Goal: Information Seeking & Learning: Find specific fact

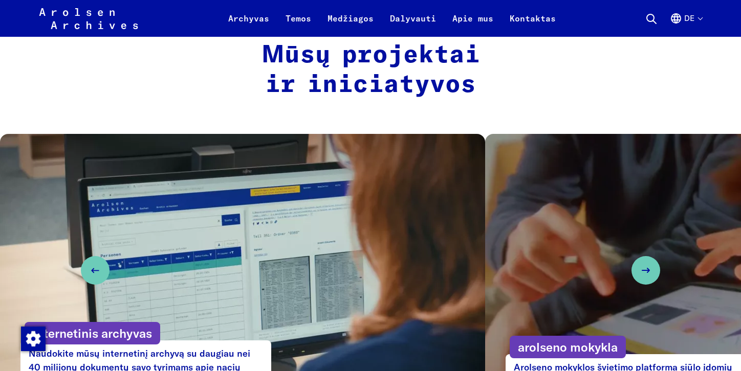
scroll to position [511, 0]
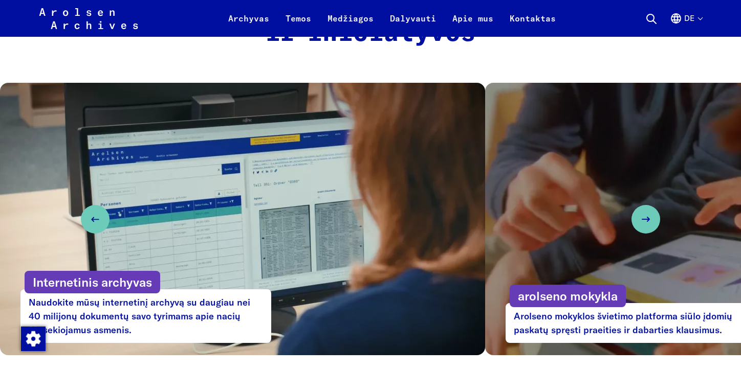
click at [105, 284] on p "Internetinis archyvas" at bounding box center [93, 282] width 136 height 23
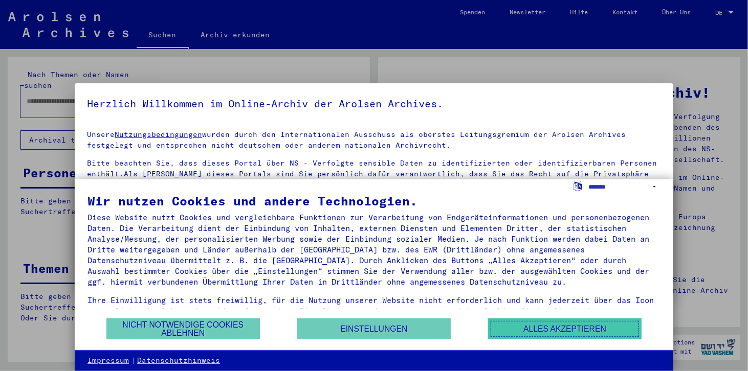
click at [532, 330] on button "Alles akzeptieren" at bounding box center [564, 329] width 153 height 21
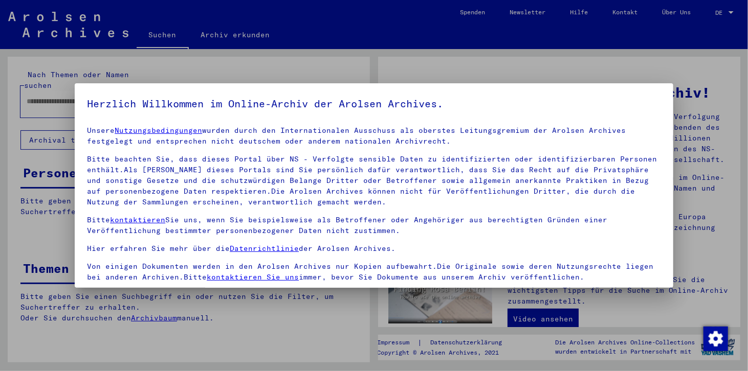
scroll to position [88, 0]
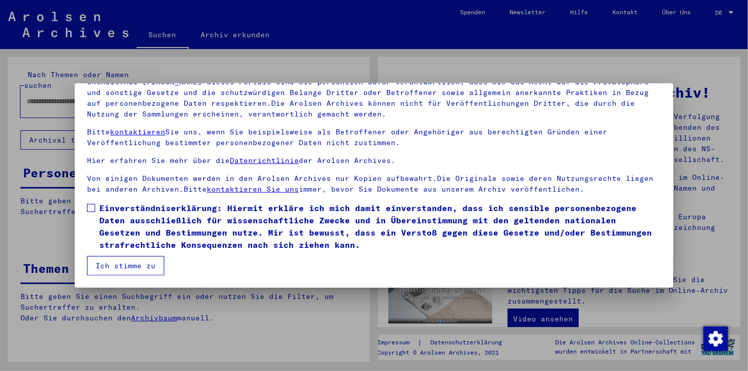
click at [90, 210] on span at bounding box center [91, 208] width 8 height 8
click at [123, 262] on button "Ich stimme zu" at bounding box center [125, 265] width 77 height 19
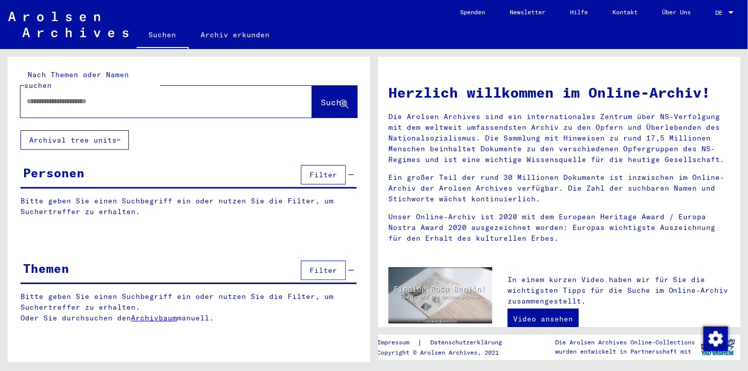
click at [331, 170] on span "Filter" at bounding box center [323, 174] width 28 height 9
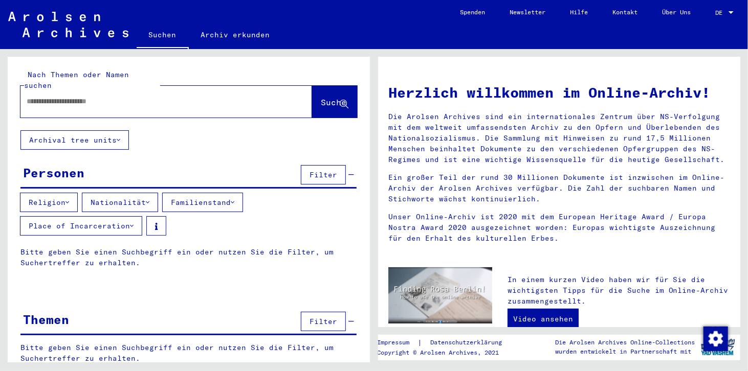
click at [61, 193] on button "Religion" at bounding box center [49, 202] width 58 height 19
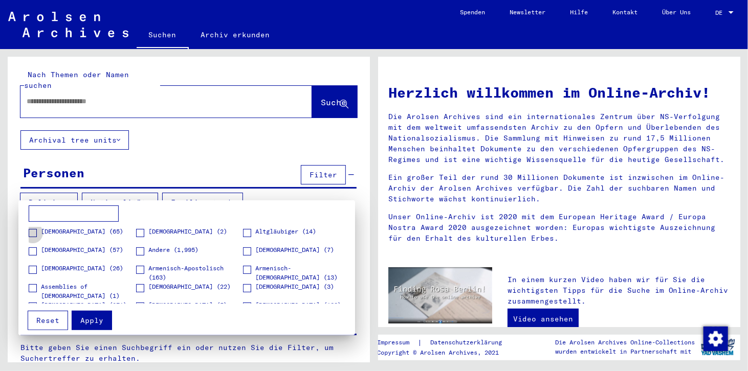
click at [32, 234] on span at bounding box center [33, 233] width 8 height 8
click at [36, 248] on label "Altkatholisch (57)" at bounding box center [76, 250] width 95 height 10
click at [33, 266] on span at bounding box center [33, 270] width 8 height 8
click at [30, 271] on span at bounding box center [33, 270] width 8 height 8
click at [33, 252] on span at bounding box center [33, 252] width 8 height 8
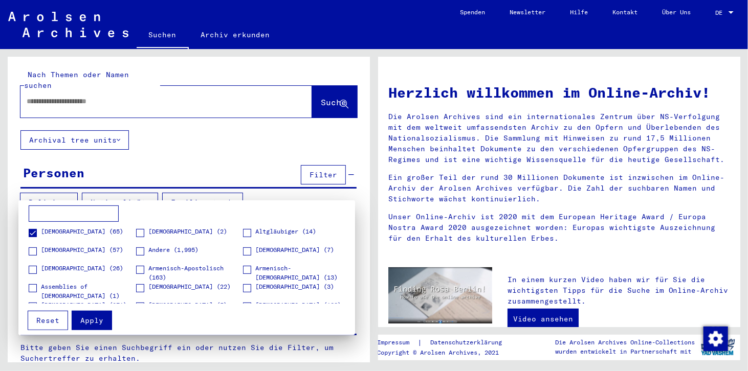
click at [33, 230] on span at bounding box center [33, 233] width 8 height 8
click at [133, 92] on div at bounding box center [374, 185] width 748 height 371
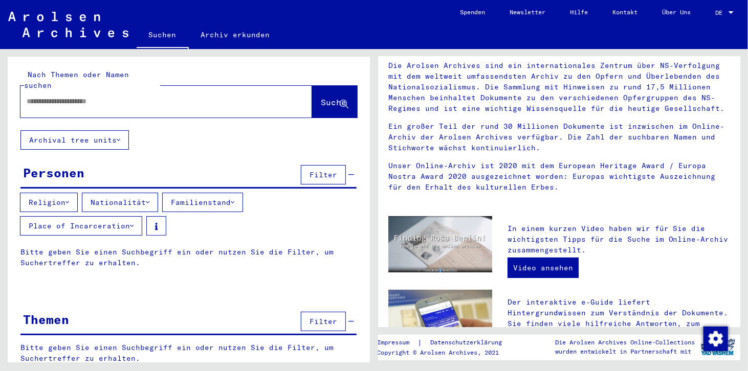
scroll to position [0, 0]
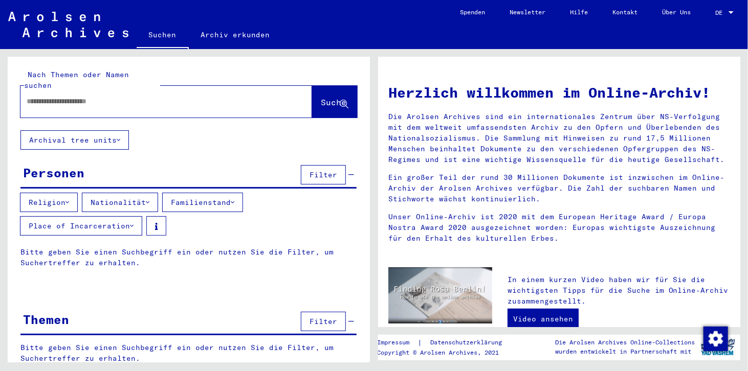
click at [327, 170] on span "Filter" at bounding box center [323, 174] width 28 height 9
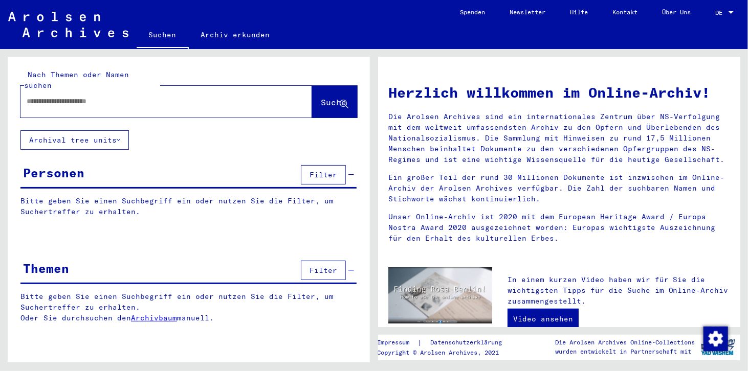
click at [135, 96] on input "text" at bounding box center [154, 101] width 255 height 11
click at [725, 10] on span "DE" at bounding box center [720, 12] width 11 height 7
click at [710, 16] on span "English" at bounding box center [704, 18] width 25 height 8
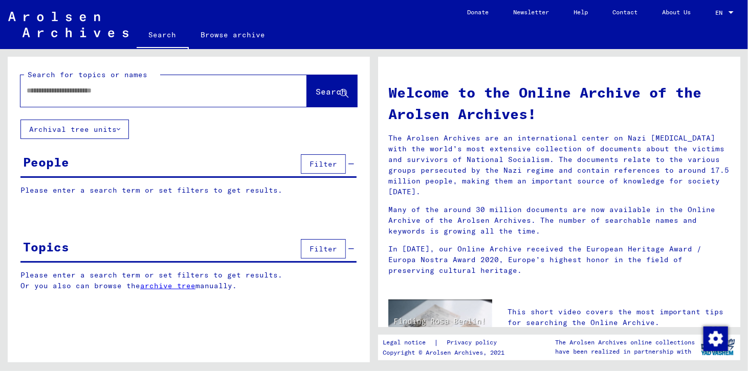
click at [144, 92] on input "text" at bounding box center [152, 90] width 250 height 11
click at [319, 93] on span "Search" at bounding box center [331, 91] width 31 height 10
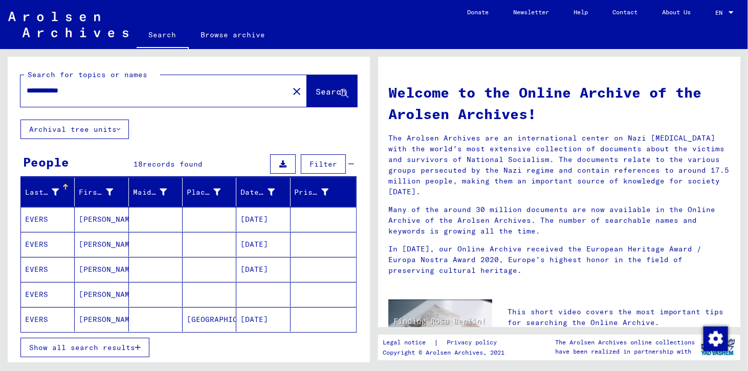
click at [88, 92] on input "**********" at bounding box center [152, 90] width 250 height 11
type input "**********"
click at [307, 98] on button "Search" at bounding box center [332, 91] width 50 height 32
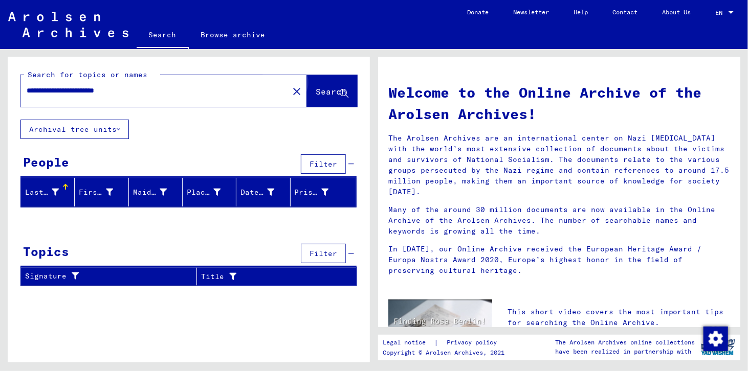
click at [326, 95] on span "Search" at bounding box center [331, 91] width 31 height 10
click at [53, 191] on icon at bounding box center [55, 192] width 7 height 7
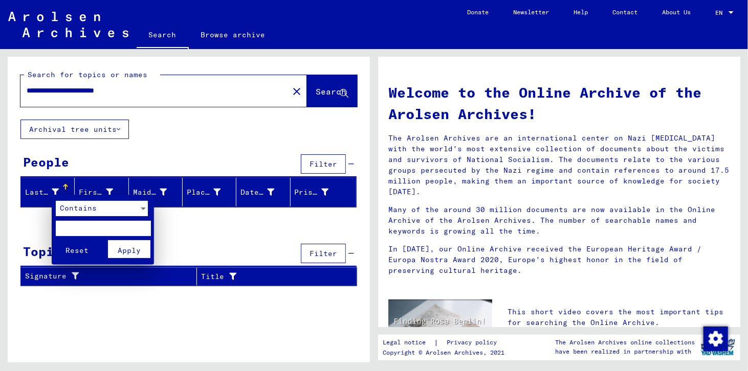
click at [217, 138] on div at bounding box center [374, 185] width 748 height 371
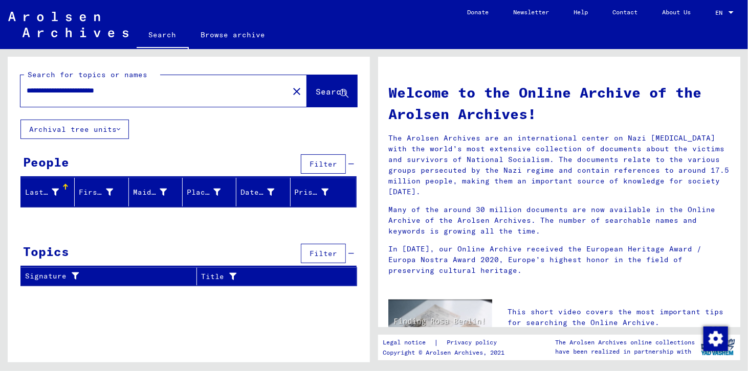
click at [329, 84] on button "Search" at bounding box center [332, 91] width 50 height 32
click at [116, 126] on button "Archival tree units" at bounding box center [74, 129] width 108 height 19
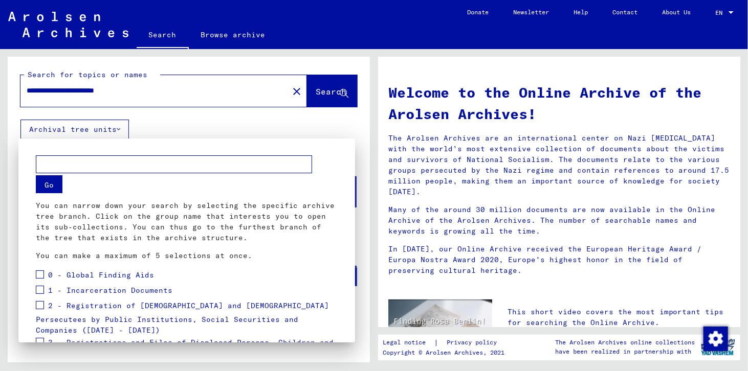
click at [119, 131] on div at bounding box center [374, 185] width 748 height 371
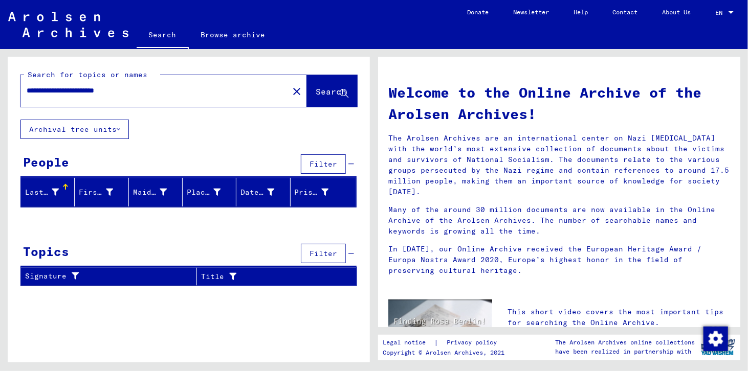
click at [49, 188] on div "Last Name" at bounding box center [42, 192] width 34 height 11
click at [330, 254] on span "Filter" at bounding box center [323, 253] width 28 height 9
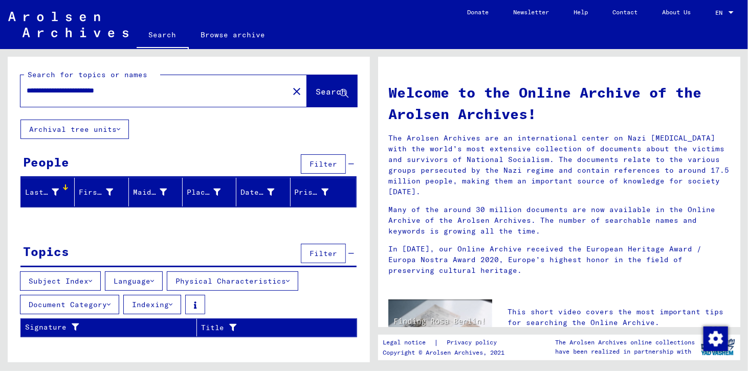
click at [96, 311] on button "Document Category" at bounding box center [69, 304] width 99 height 19
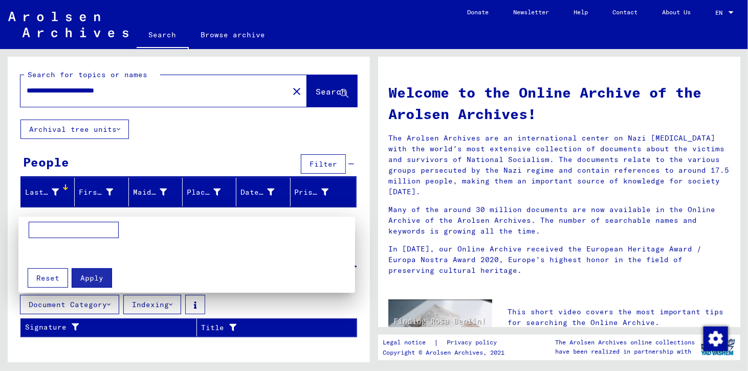
click at [91, 231] on input at bounding box center [74, 230] width 90 height 16
type input "**********"
click at [93, 279] on span "Apply" at bounding box center [91, 278] width 23 height 9
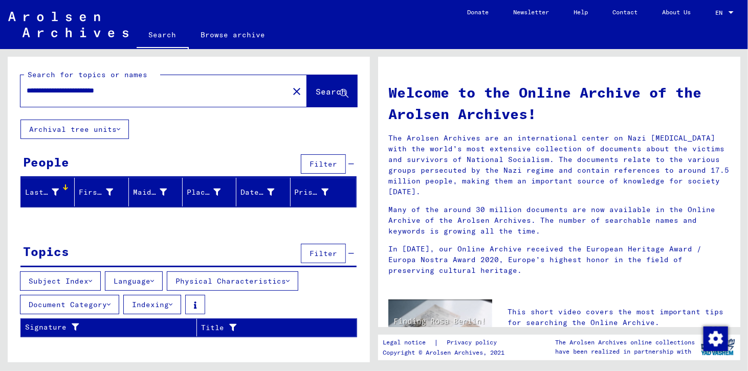
click at [160, 34] on link "Search" at bounding box center [163, 36] width 52 height 27
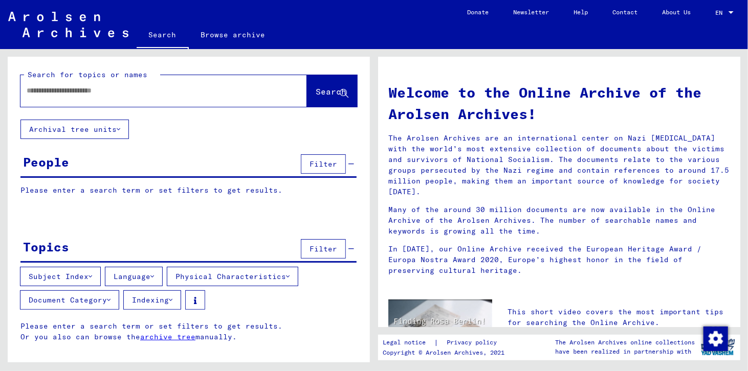
click at [168, 94] on input "text" at bounding box center [152, 90] width 250 height 11
click at [147, 94] on input "text" at bounding box center [152, 90] width 250 height 11
type input "**********"
click at [319, 87] on span "Search" at bounding box center [331, 91] width 31 height 10
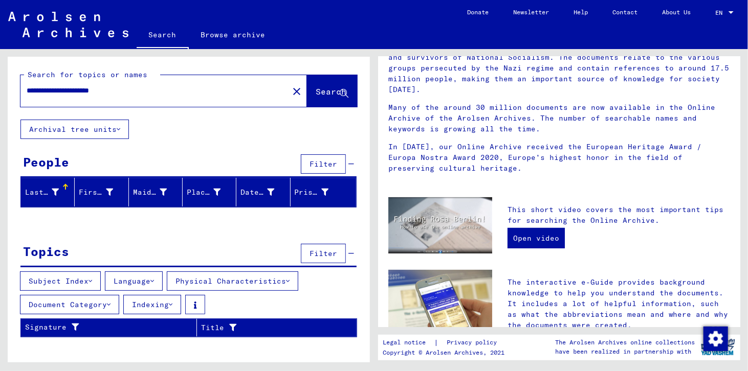
scroll to position [153, 0]
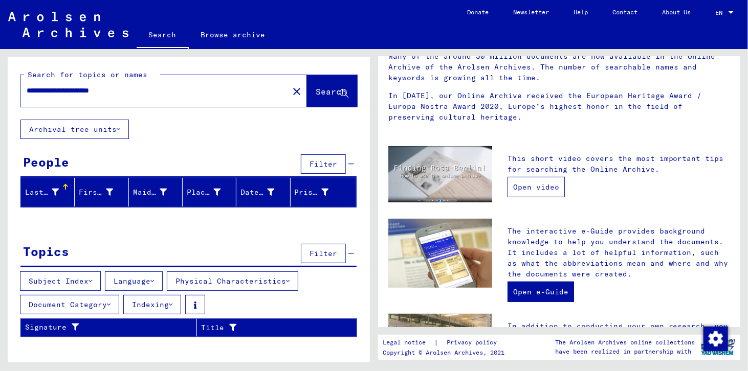
click at [526, 177] on link "Open video" at bounding box center [535, 187] width 57 height 20
click at [331, 91] on span "Search" at bounding box center [331, 91] width 31 height 10
click at [198, 194] on div "Place of Birth" at bounding box center [204, 192] width 34 height 11
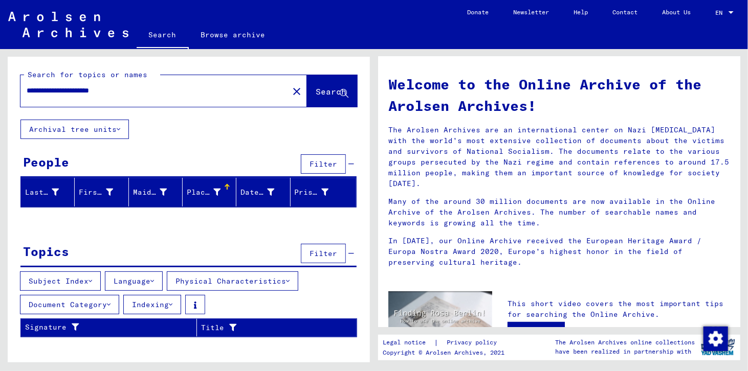
scroll to position [0, 0]
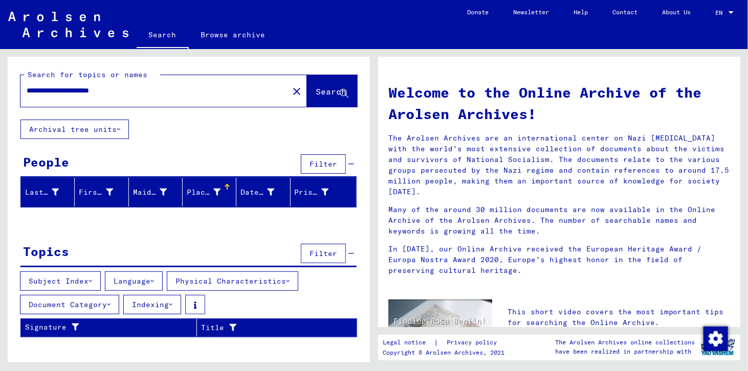
click at [119, 127] on icon at bounding box center [119, 129] width 4 height 7
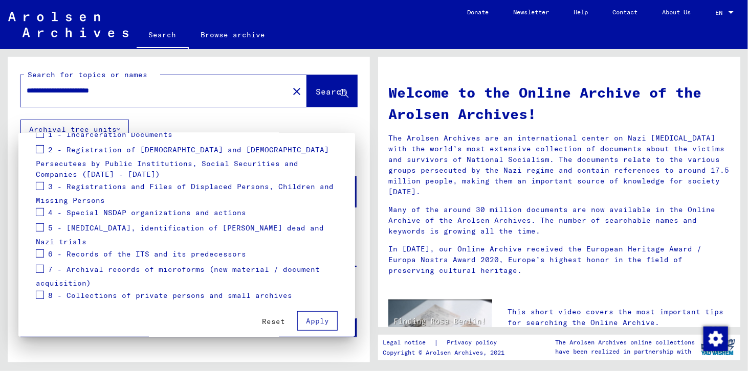
scroll to position [99, 0]
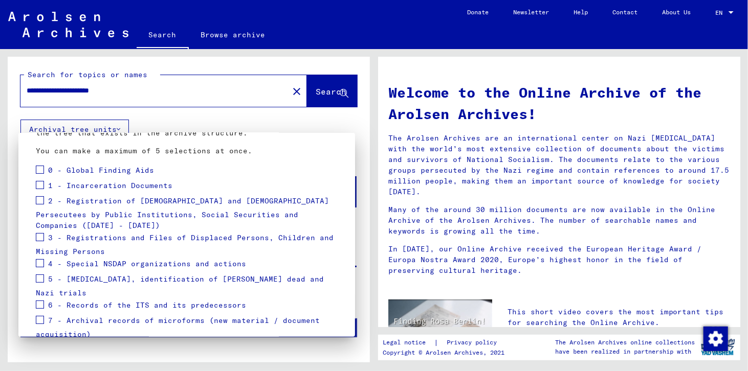
click at [36, 203] on span at bounding box center [40, 200] width 8 height 8
click at [40, 187] on span at bounding box center [40, 185] width 8 height 8
click at [40, 168] on span at bounding box center [40, 170] width 8 height 8
click at [40, 233] on span at bounding box center [40, 237] width 8 height 8
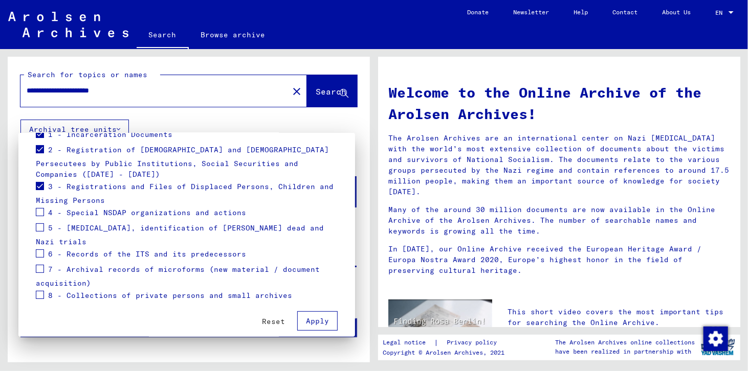
click at [42, 289] on label at bounding box center [40, 294] width 8 height 10
click at [312, 317] on span "Apply" at bounding box center [317, 321] width 23 height 9
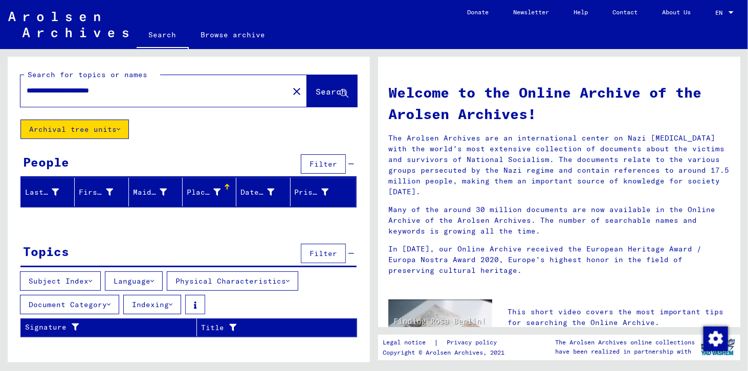
click at [321, 92] on span "Search" at bounding box center [331, 91] width 31 height 10
click at [82, 281] on button "Subject Index" at bounding box center [60, 281] width 81 height 19
